Goal: Transaction & Acquisition: Book appointment/travel/reservation

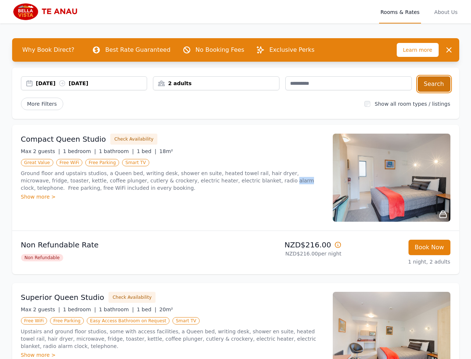
click at [433, 87] on button "Search" at bounding box center [434, 83] width 33 height 15
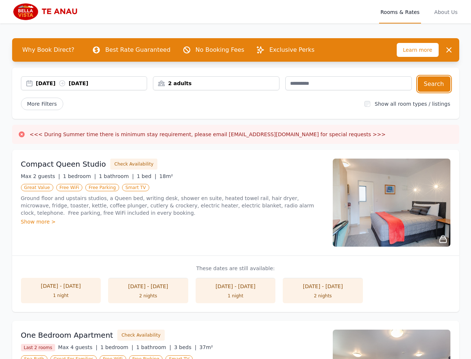
click at [43, 83] on div "[DATE] [DATE]" at bounding box center [91, 83] width 111 height 7
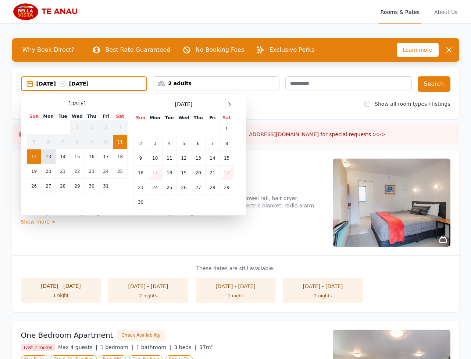
drag, startPoint x: 32, startPoint y: 157, endPoint x: 49, endPoint y: 156, distance: 16.9
click at [32, 157] on td "12" at bounding box center [34, 157] width 14 height 15
click at [49, 156] on td "13" at bounding box center [48, 157] width 14 height 15
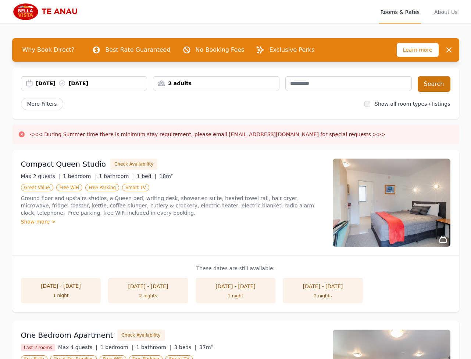
click at [418, 90] on div "[DATE] [DATE] 2 adults Search" at bounding box center [235, 83] width 429 height 15
click at [424, 88] on button "Search" at bounding box center [434, 83] width 33 height 15
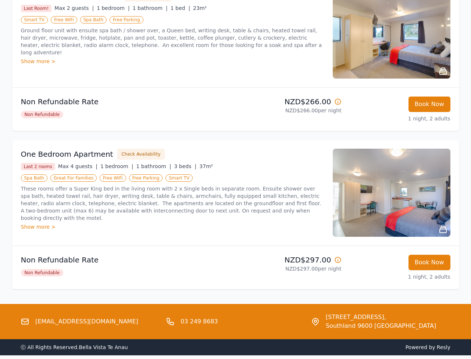
scroll to position [786, 0]
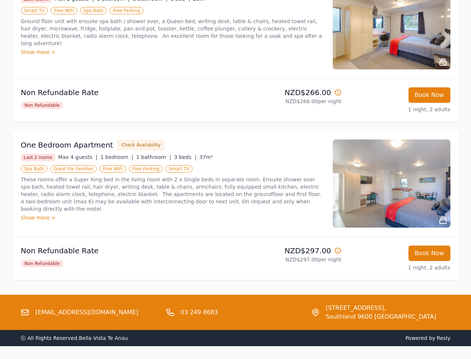
click at [438, 216] on div at bounding box center [392, 184] width 118 height 88
click at [443, 226] on img at bounding box center [392, 184] width 118 height 88
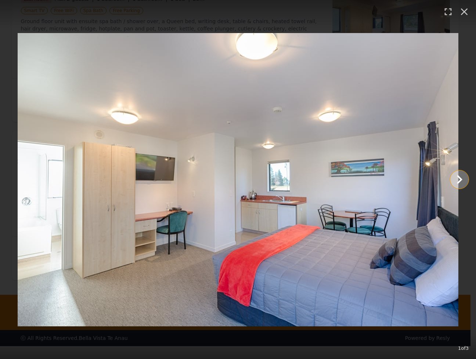
click at [459, 181] on icon "Show slide 2 of 3" at bounding box center [460, 179] width 6 height 9
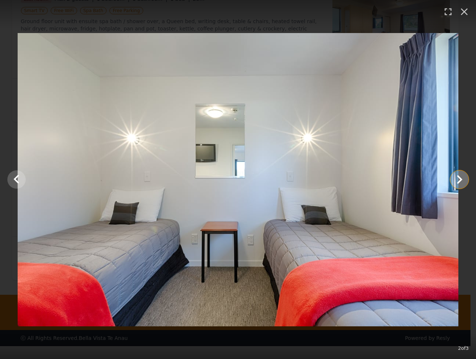
click at [460, 181] on icon "Show slide 3 of 3" at bounding box center [460, 179] width 6 height 9
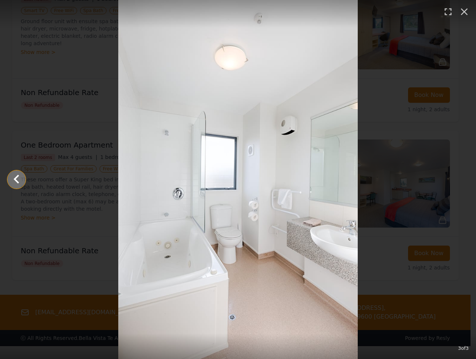
click at [18, 181] on icon "Show slide 2 of 3" at bounding box center [17, 180] width 18 height 18
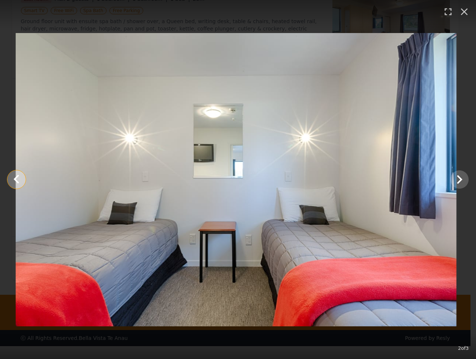
click at [18, 181] on icon "Show slide 1 of 3" at bounding box center [17, 179] width 6 height 9
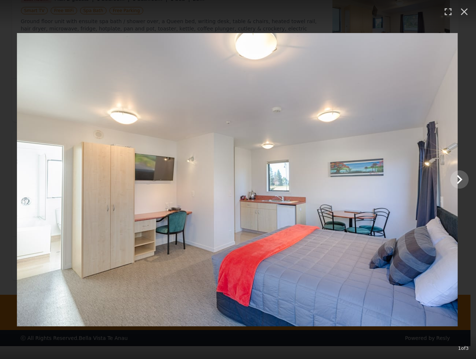
click at [18, 181] on img at bounding box center [237, 180] width 441 height 294
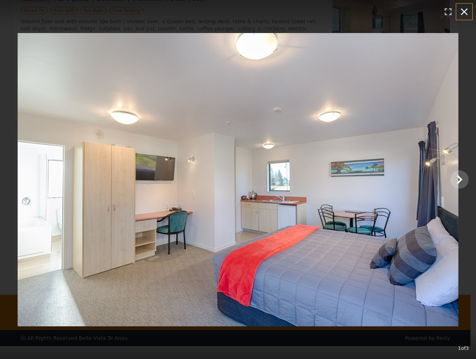
click at [467, 12] on icon "button" at bounding box center [465, 12] width 12 height 12
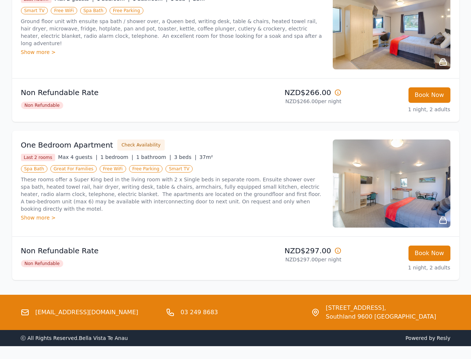
click at [216, 93] on p "Non Refundable Rate" at bounding box center [127, 92] width 212 height 10
